Goal: Information Seeking & Learning: Understand process/instructions

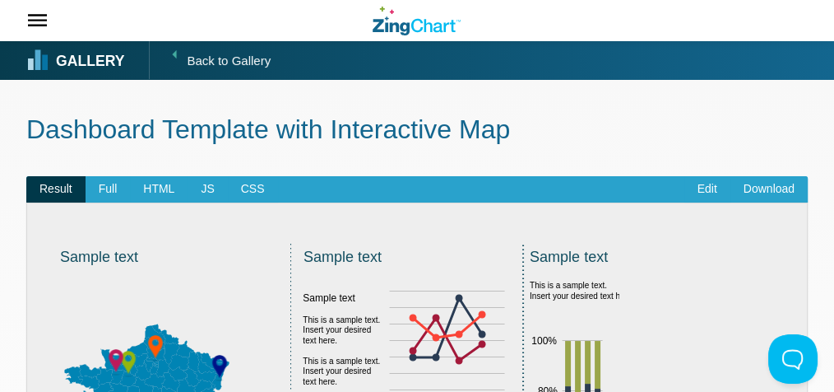
click at [92, 58] on strong "Gallery" at bounding box center [90, 61] width 68 height 15
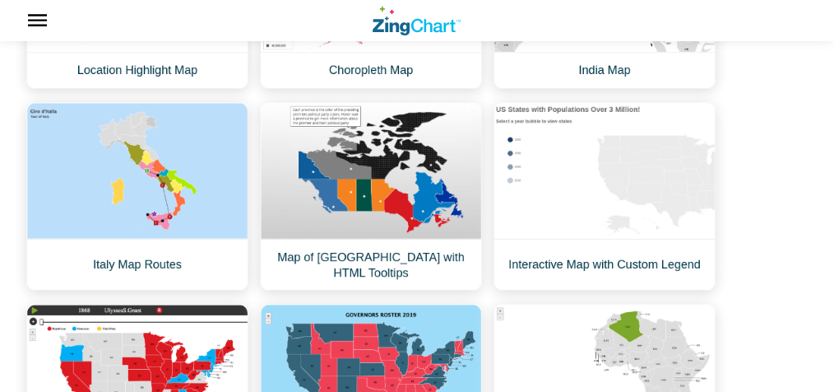
scroll to position [1051, 0]
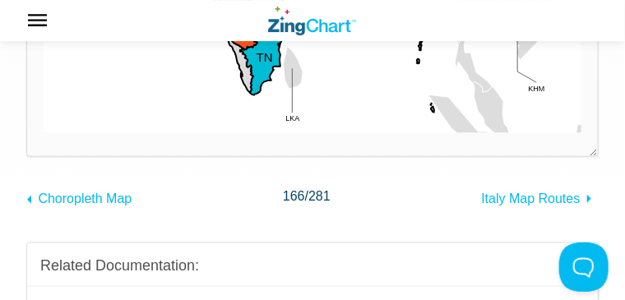
scroll to position [480, 0]
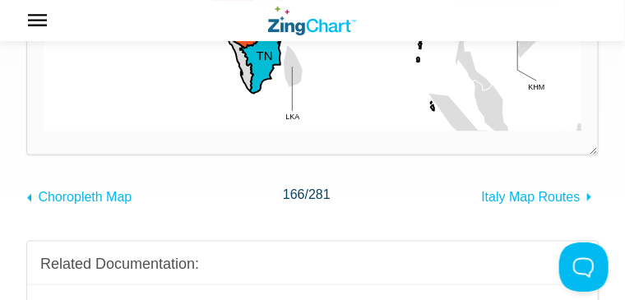
drag, startPoint x: 508, startPoint y: 140, endPoint x: 464, endPoint y: 130, distance: 45.5
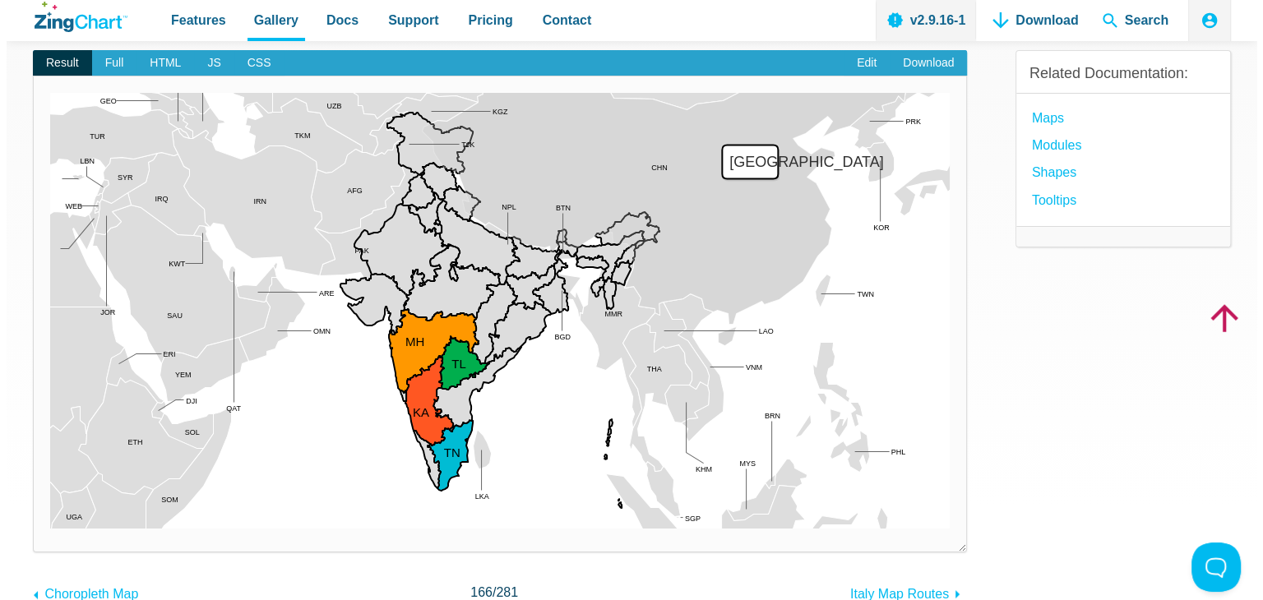
scroll to position [0, 0]
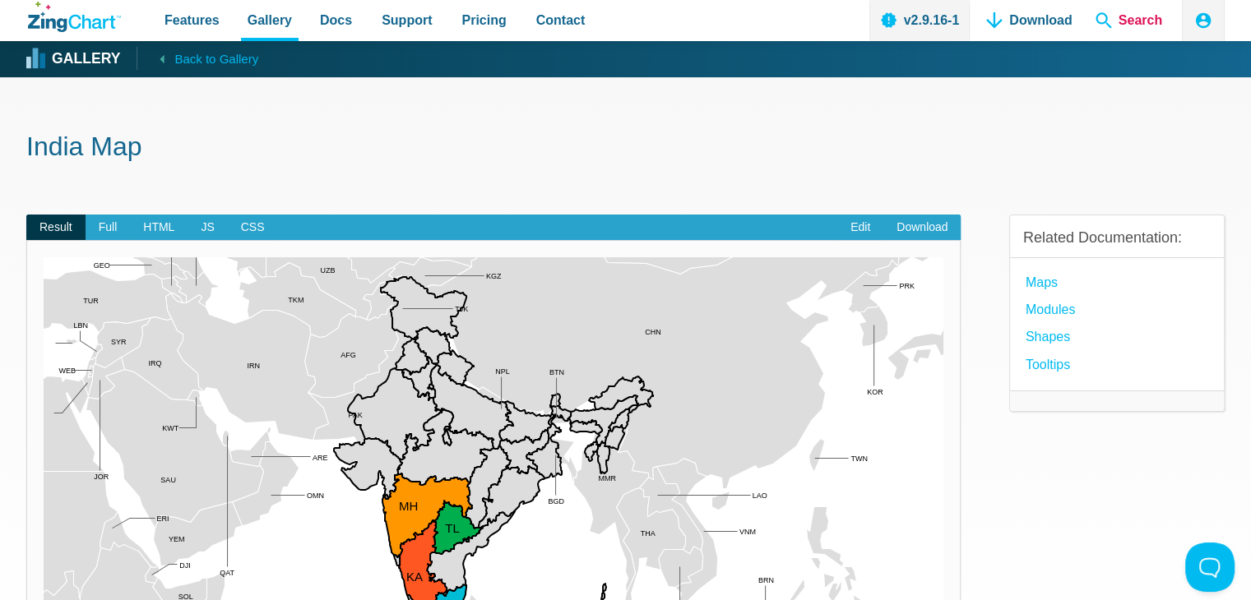
click at [833, 17] on span "Search" at bounding box center [1129, 20] width 80 height 41
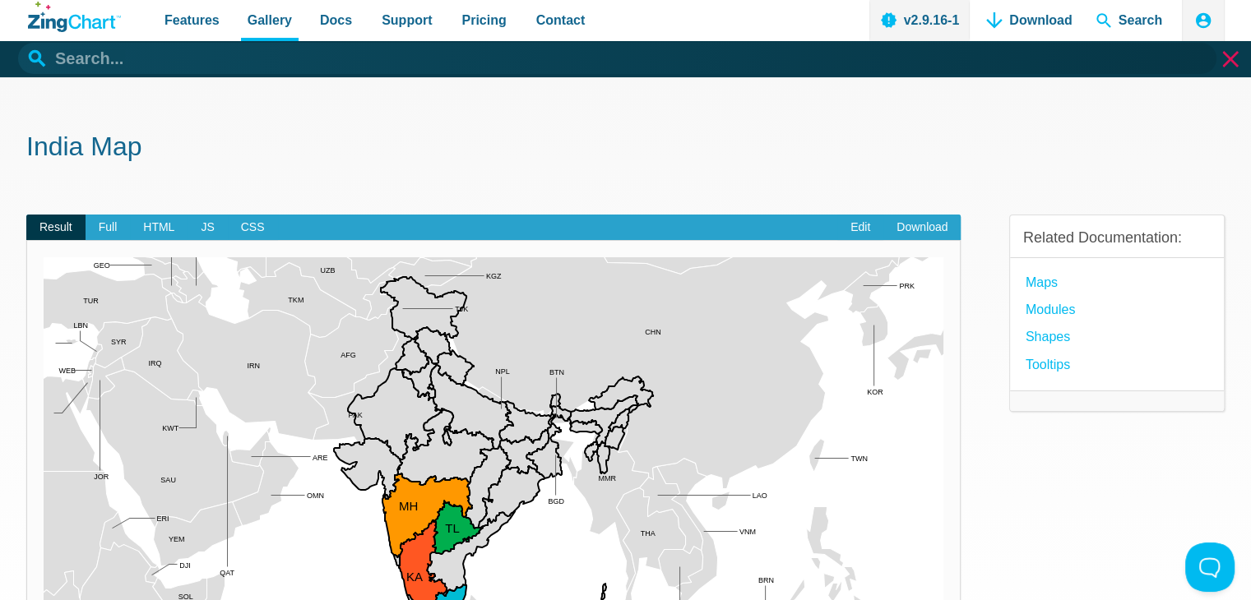
paste input "https://cdn.zingchart.com/modules/zingchart-maps-ind.min.js"
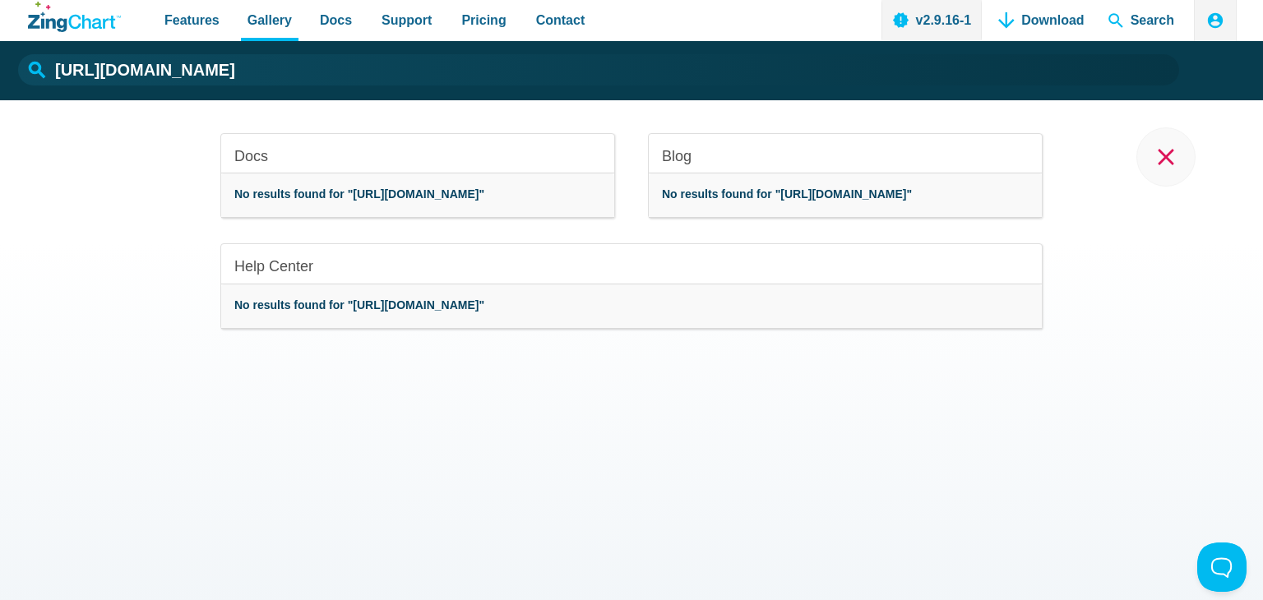
drag, startPoint x: 666, startPoint y: 209, endPoint x: 714, endPoint y: 210, distance: 47.7
click at [714, 201] on strong "No results found for "https://cdn.zingchart.com/modules/zingchart-maps-ind.min.…" at bounding box center [787, 194] width 250 height 13
click at [711, 201] on strong "No results found for "https://cdn.zingchart.com/modules/zingchart-maps-ind.min.…" at bounding box center [787, 194] width 250 height 13
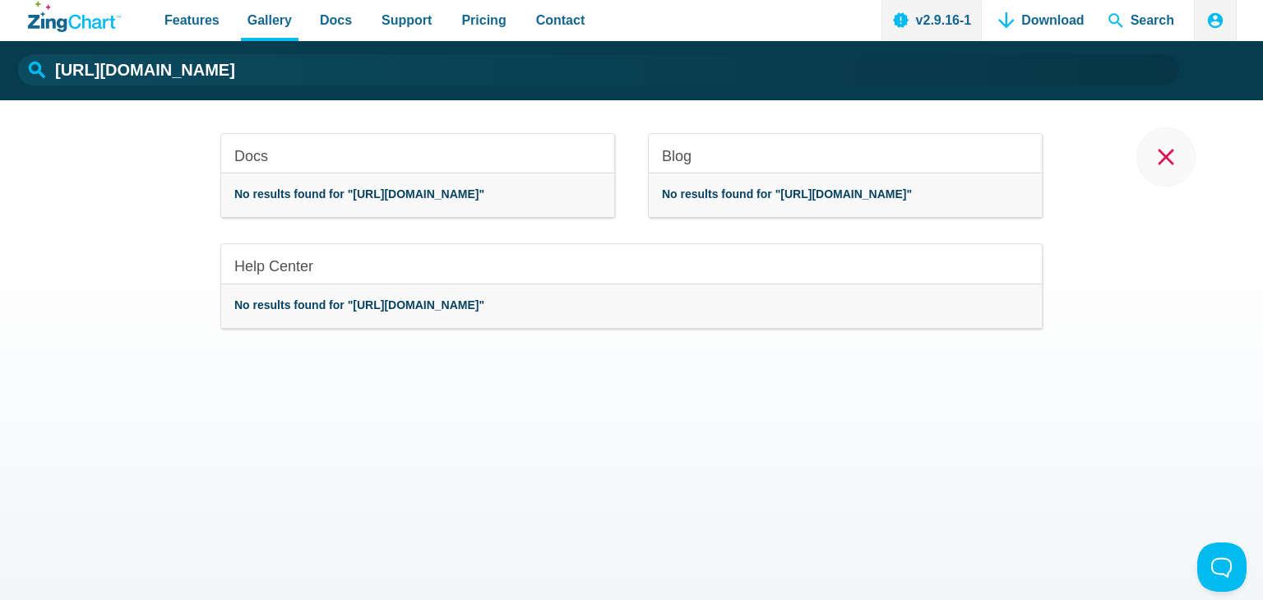
drag, startPoint x: 1008, startPoint y: 212, endPoint x: 745, endPoint y: 196, distance: 262.9
click at [762, 196] on strong "No results found for "https://cdn.zingchart.com/modules/zingchart-maps-ind.min.…" at bounding box center [787, 194] width 250 height 13
type input "https://cdn.zingchart.com/modules/zingchart-maps-ind.min.js"
click at [181, 26] on span "Features" at bounding box center [192, 20] width 55 height 22
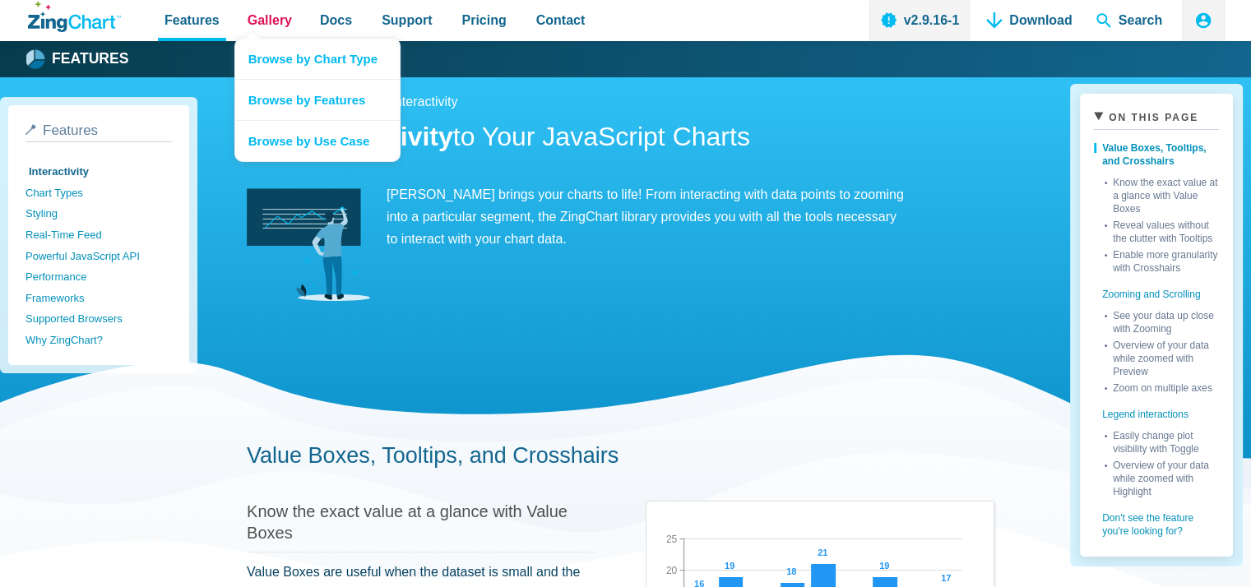
click at [267, 18] on span "Gallery" at bounding box center [270, 20] width 44 height 22
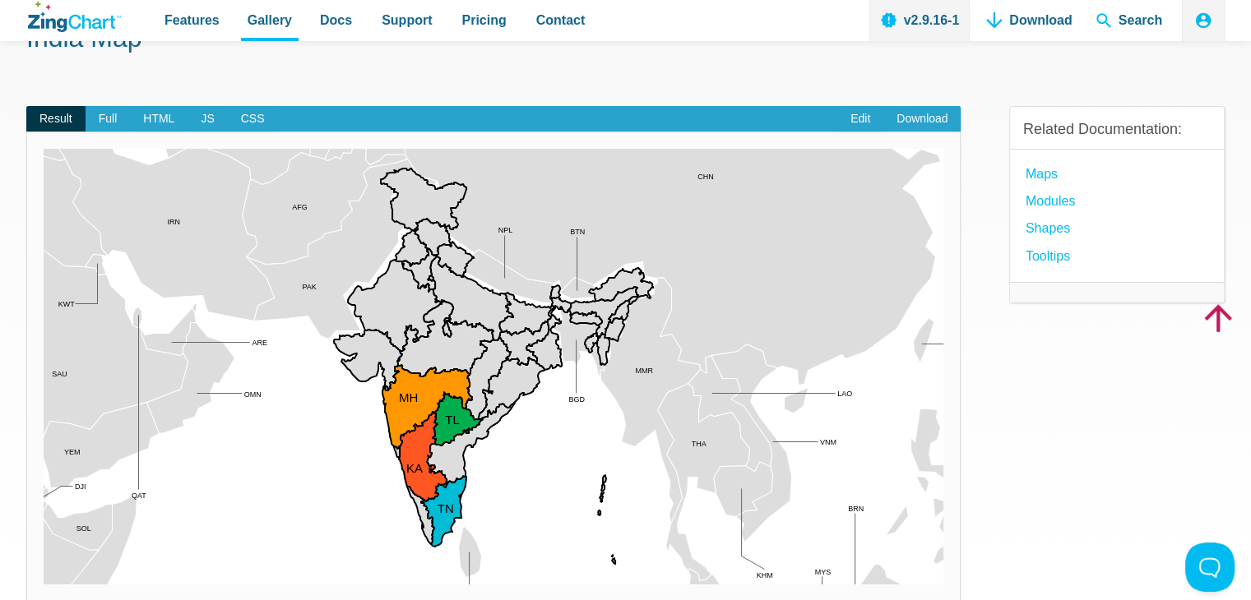
scroll to position [82, 0]
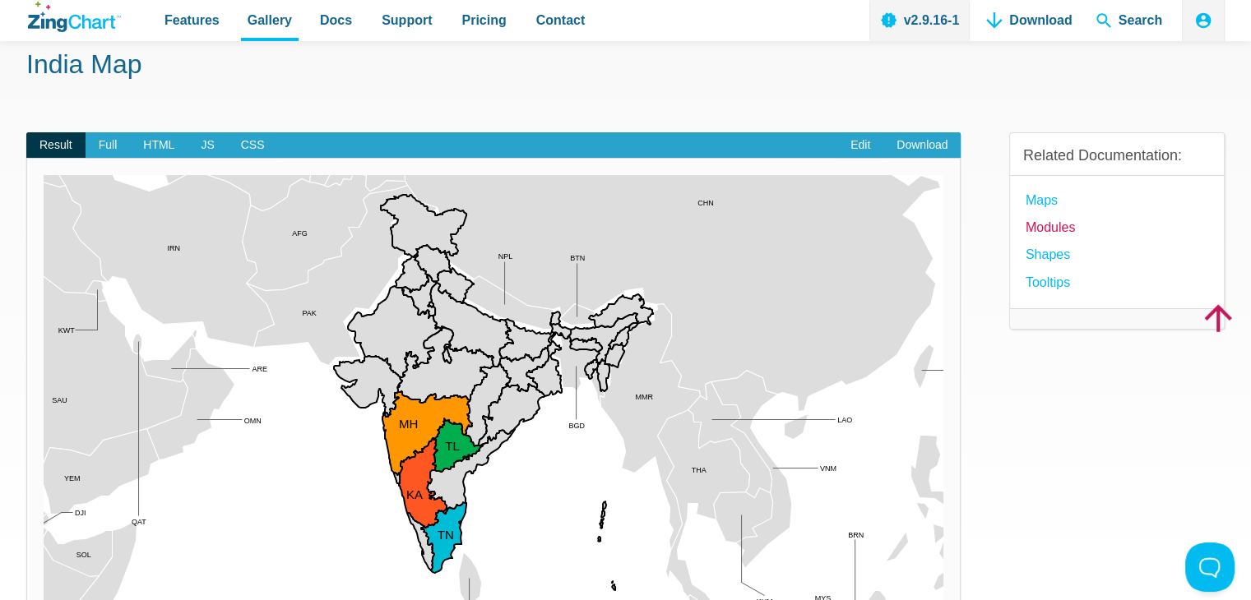
click at [1050, 225] on link "modules" at bounding box center [1050, 227] width 49 height 22
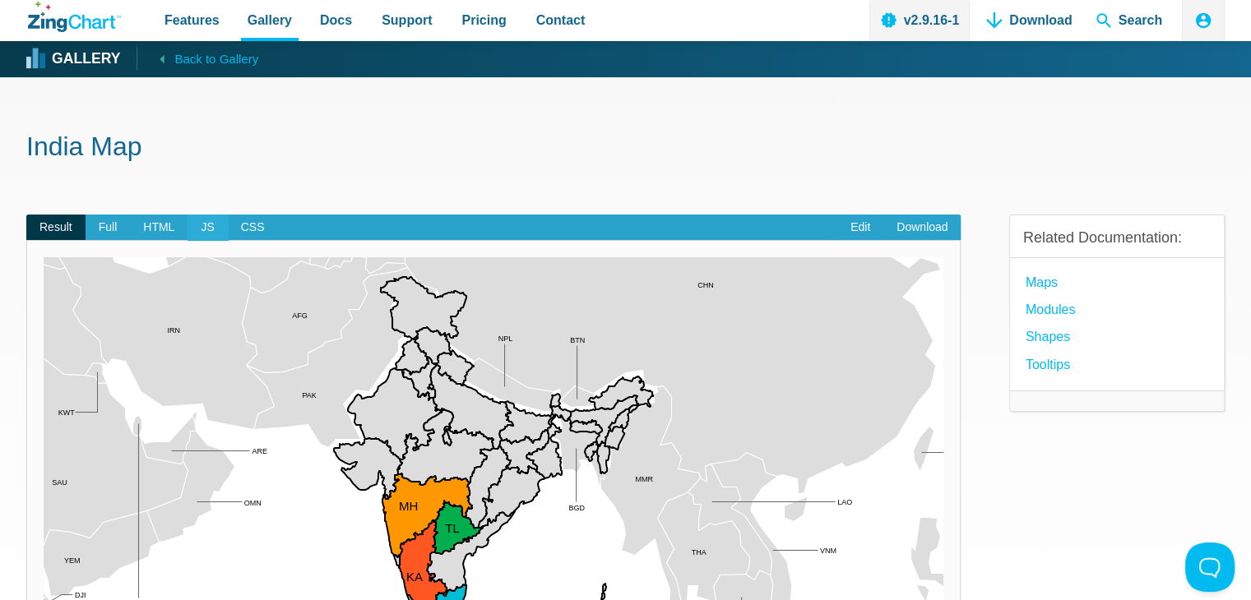
click at [207, 225] on span "JS" at bounding box center [207, 228] width 39 height 26
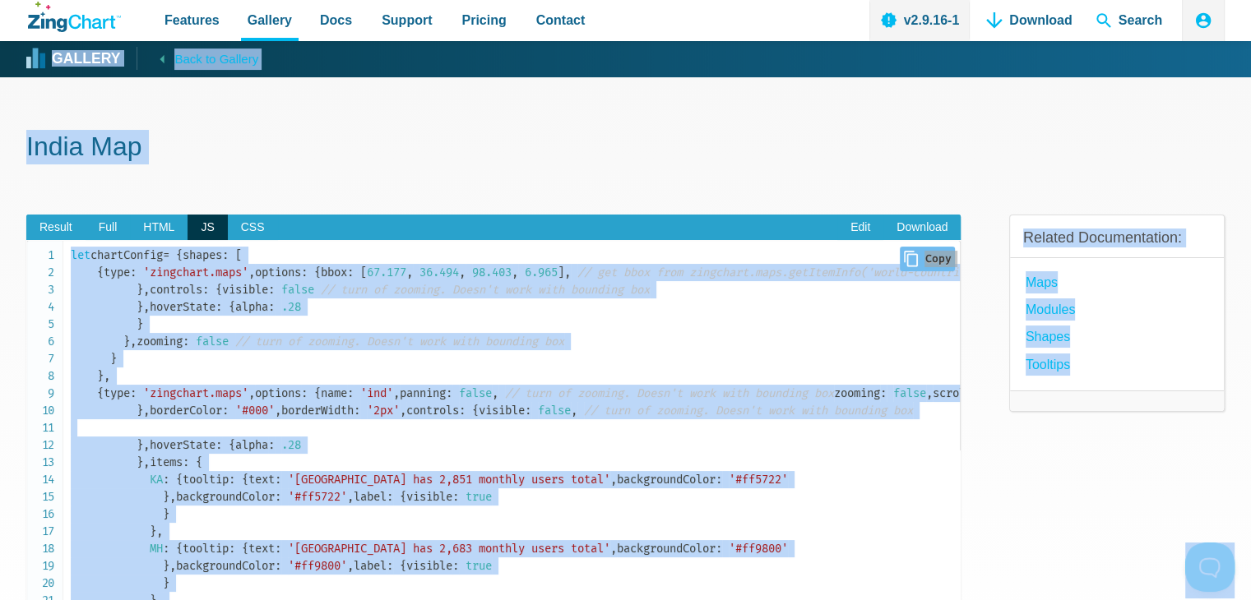
click at [326, 301] on code "let chartConfig = { shapes : [ { type : 'zingchart.maps' , options : { bbox : […" at bounding box center [515, 566] width 889 height 639
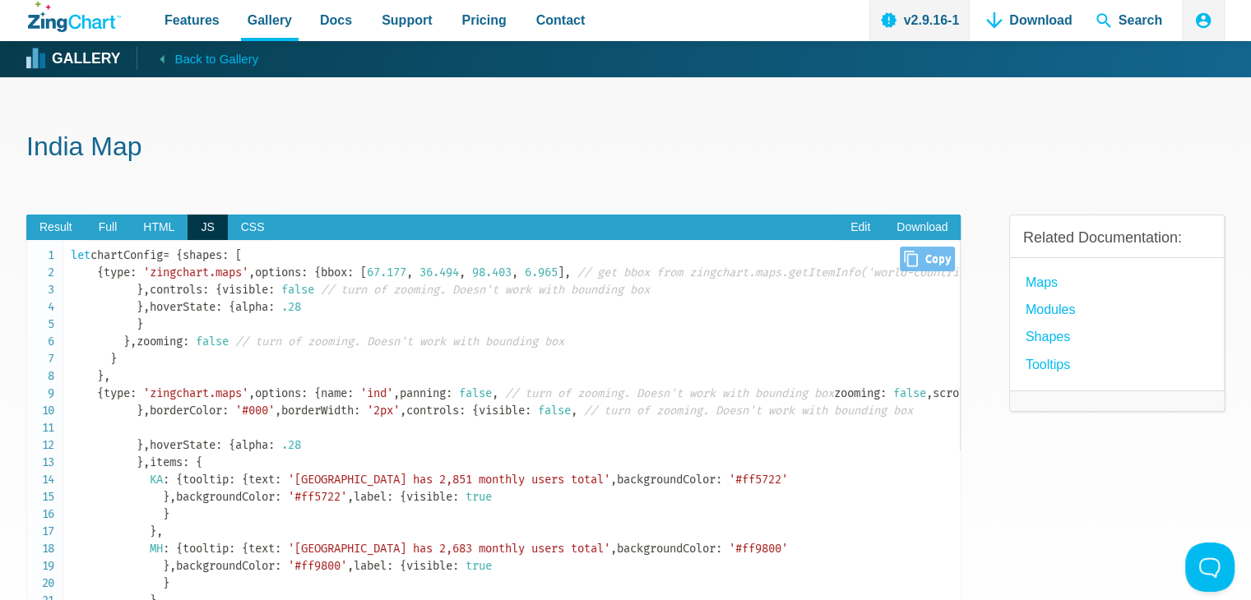
click at [421, 264] on code "let chartConfig = { shapes : [ { type : 'zingchart.maps' , options : { bbox : […" at bounding box center [515, 566] width 889 height 639
drag, startPoint x: 253, startPoint y: 343, endPoint x: 107, endPoint y: 333, distance: 146.7
click at [107, 333] on code "let chartConfig = { shapes : [ { type : 'zingchart.maps' , options : { bbox : […" at bounding box center [515, 566] width 889 height 639
click at [858, 230] on link "Edit" at bounding box center [860, 228] width 46 height 26
